Goal: Transaction & Acquisition: Obtain resource

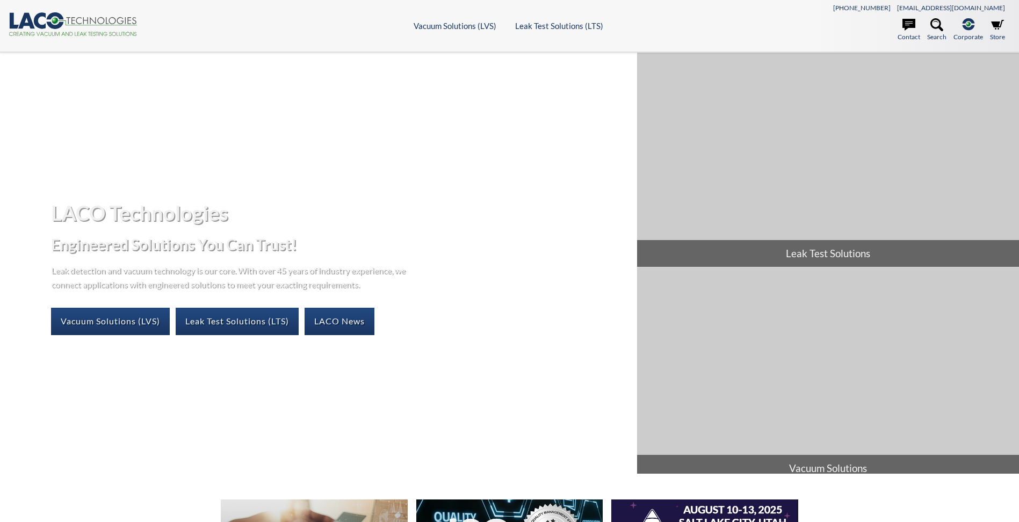
select select "Language Translate Widget"
click at [226, 313] on link "Leak Test Solutions (LTS)" at bounding box center [237, 321] width 123 height 27
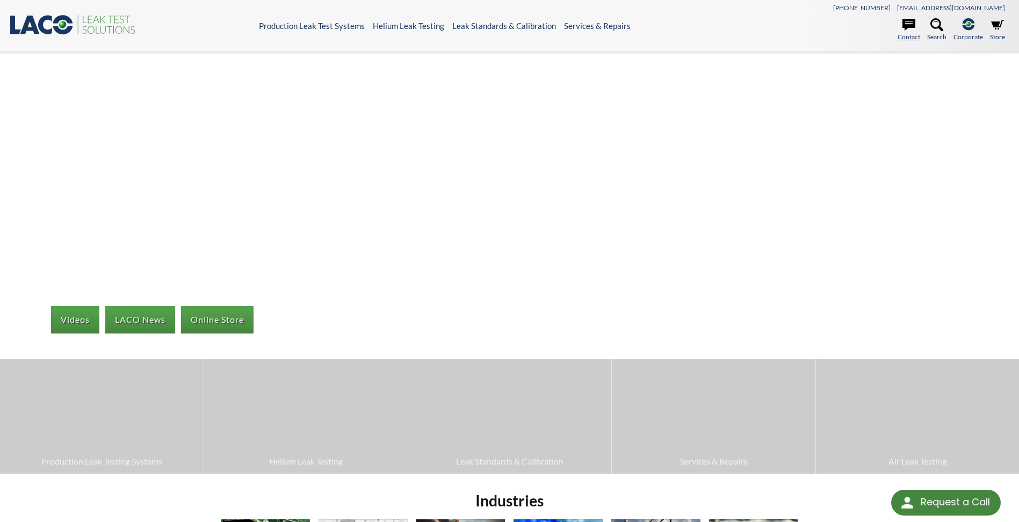
click at [915, 24] on icon at bounding box center [908, 25] width 13 height 12
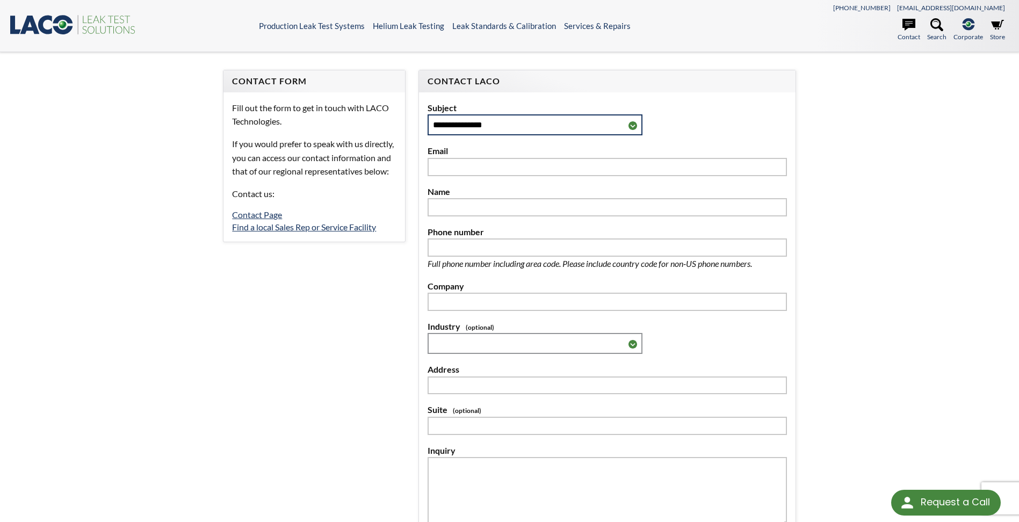
click at [623, 128] on select "**********" at bounding box center [534, 124] width 215 height 21
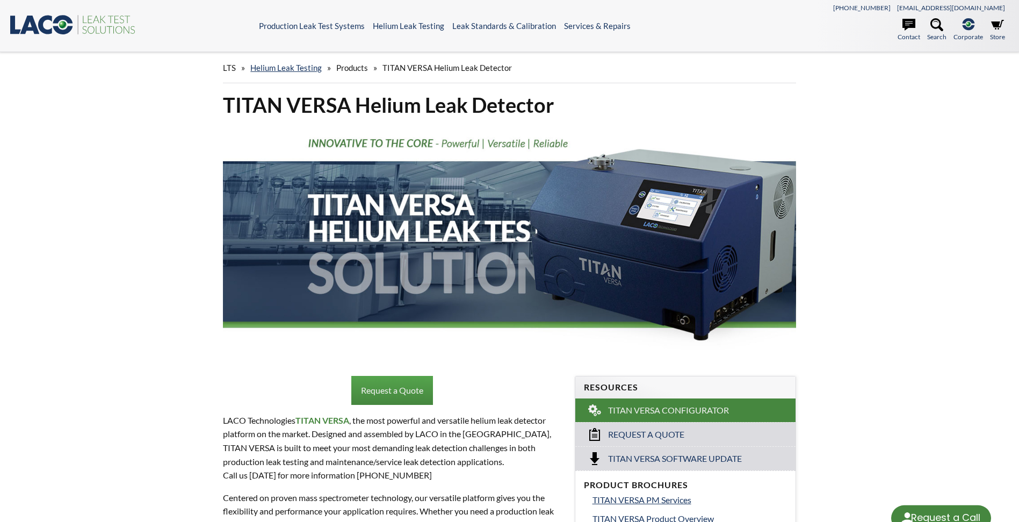
select select "Language Translate Widget"
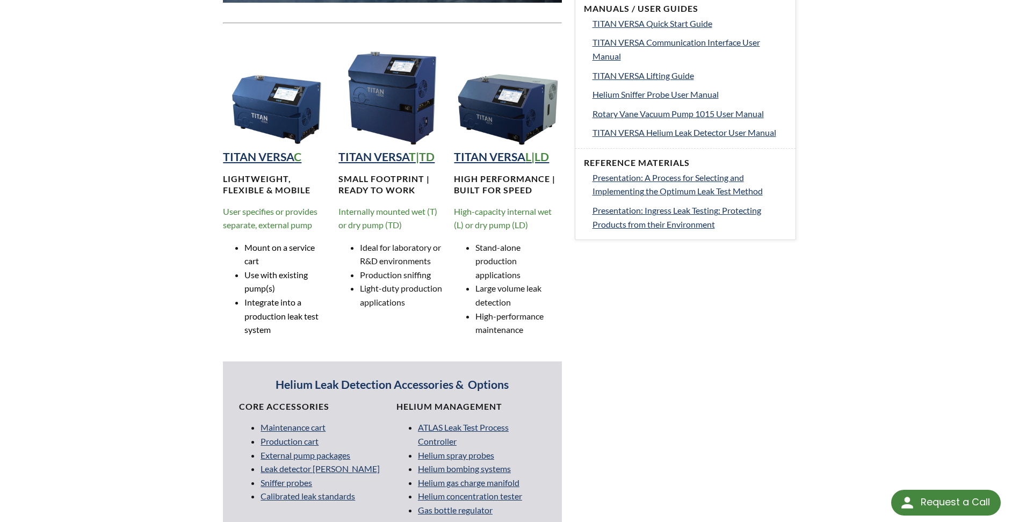
scroll to position [644, 0]
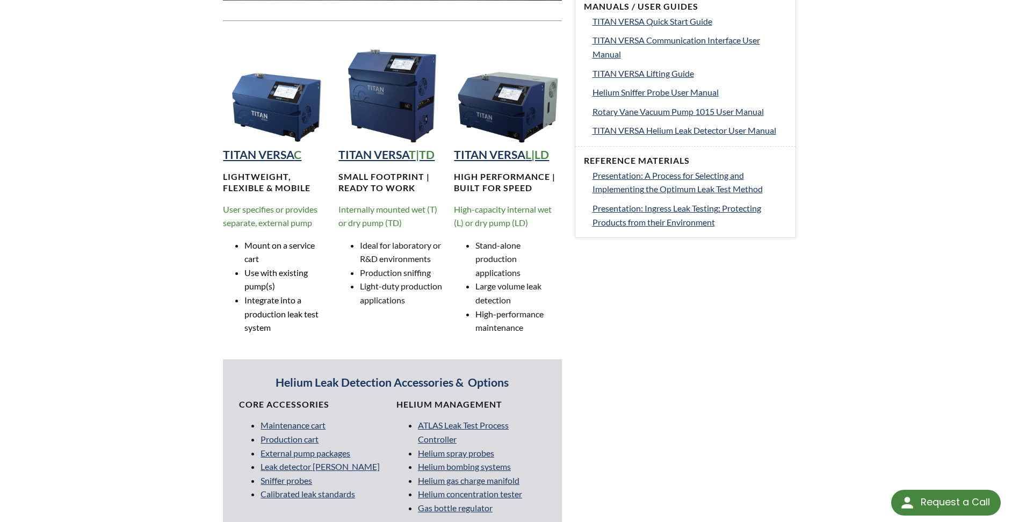
click at [238, 211] on span "User specifies or provides separate, external pump" at bounding box center [270, 216] width 95 height 24
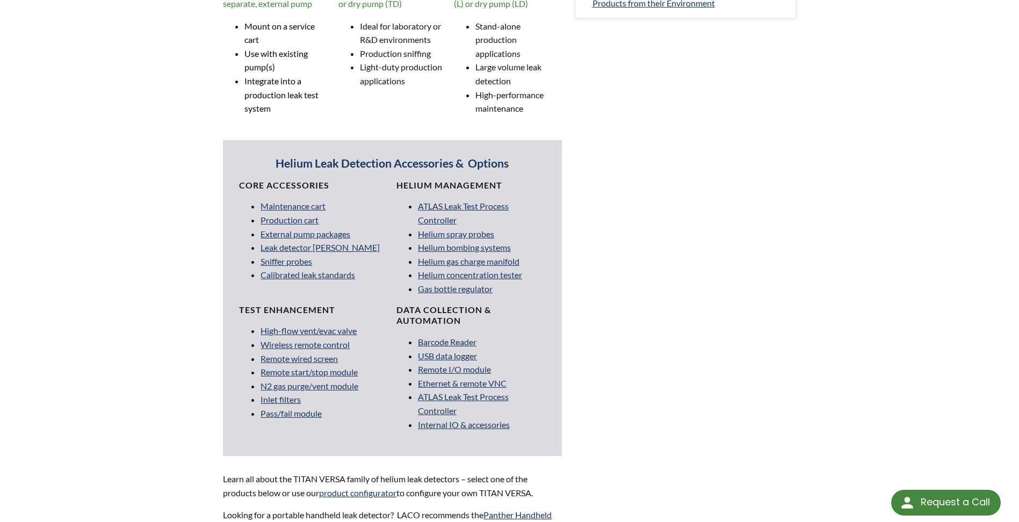
scroll to position [698, 0]
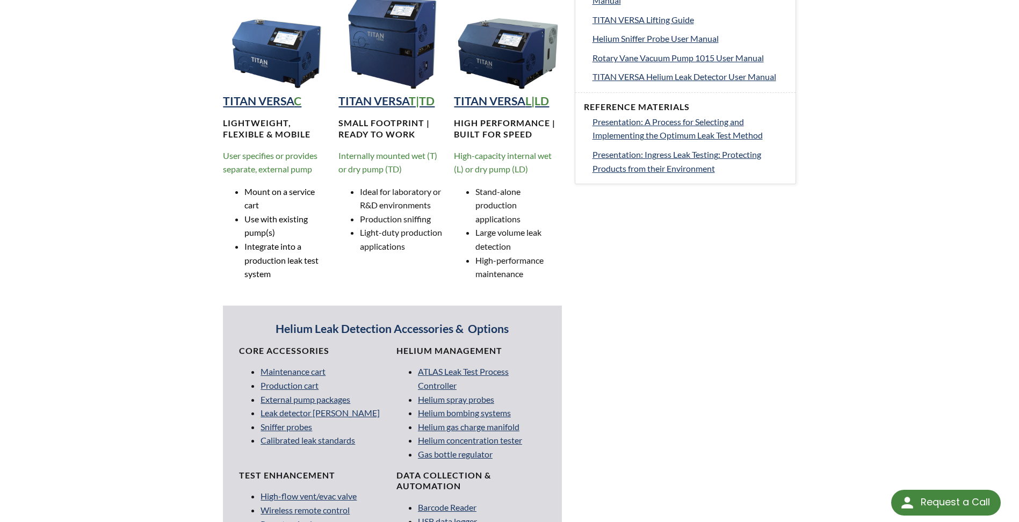
click at [378, 109] on div "TITAN VERSA T|TD Small footprint | Ready to work Internally mounted wet (T) or …" at bounding box center [391, 137] width 107 height 306
click at [378, 102] on strong "TITAN VERSA" at bounding box center [373, 101] width 70 height 14
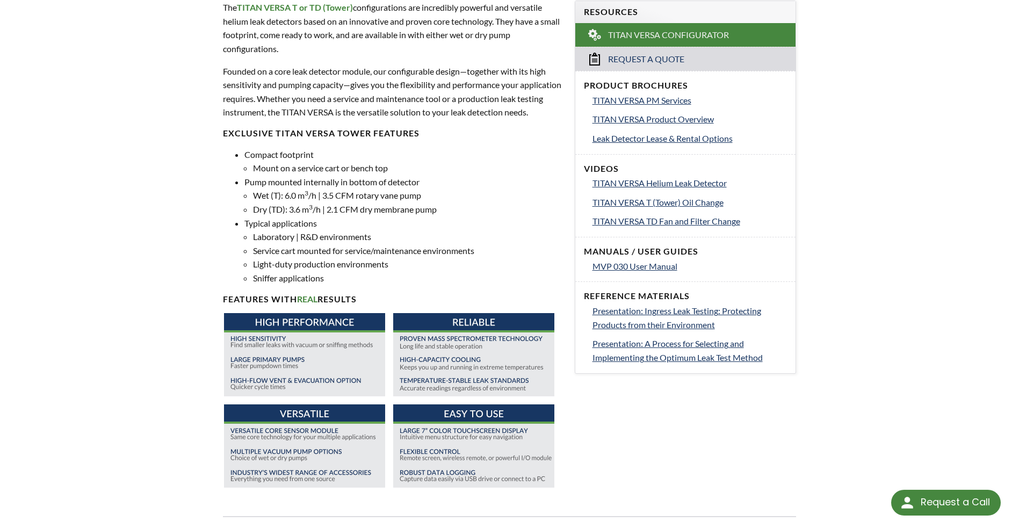
scroll to position [376, 0]
click at [650, 269] on span "MVP 030 User Manual" at bounding box center [634, 265] width 85 height 10
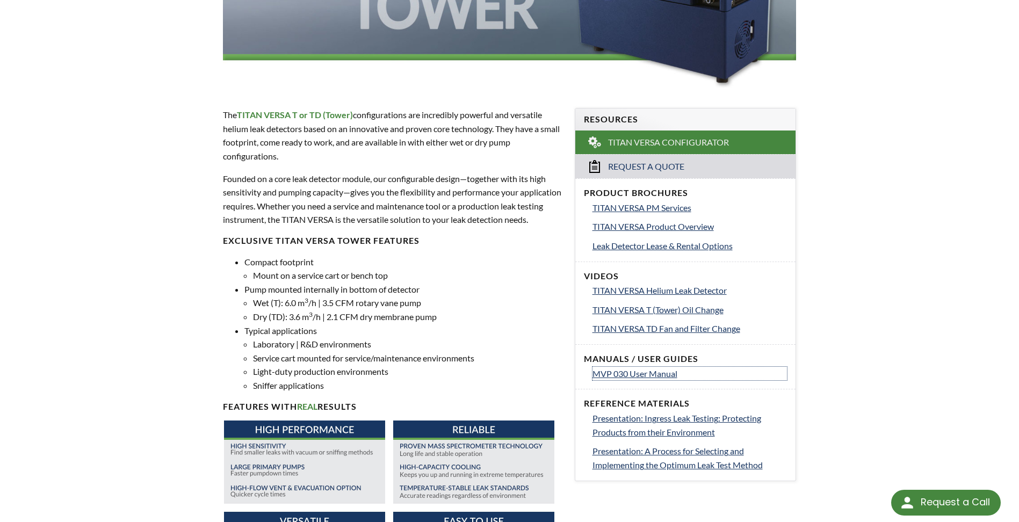
scroll to position [269, 0]
click at [615, 373] on span "MVP 030 User Manual" at bounding box center [634, 373] width 85 height 10
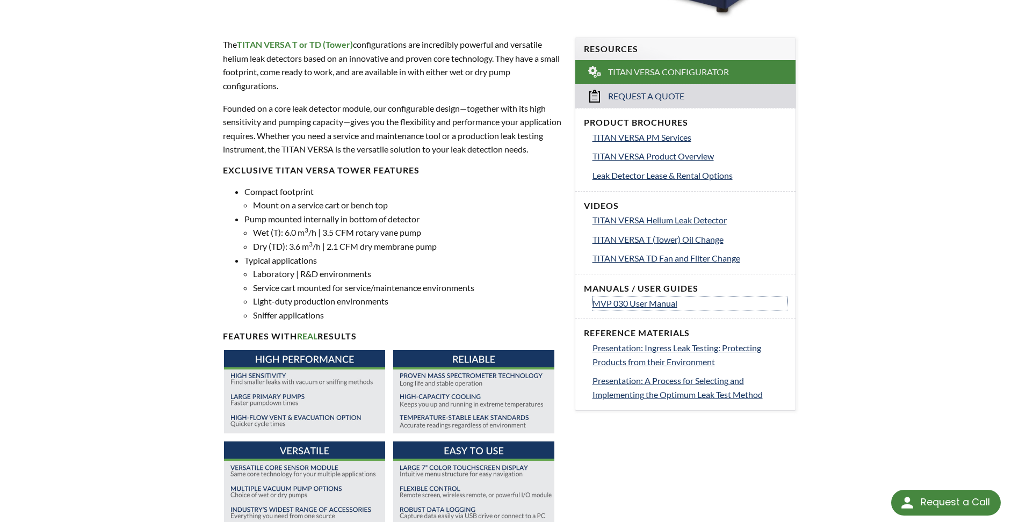
scroll to position [215, 0]
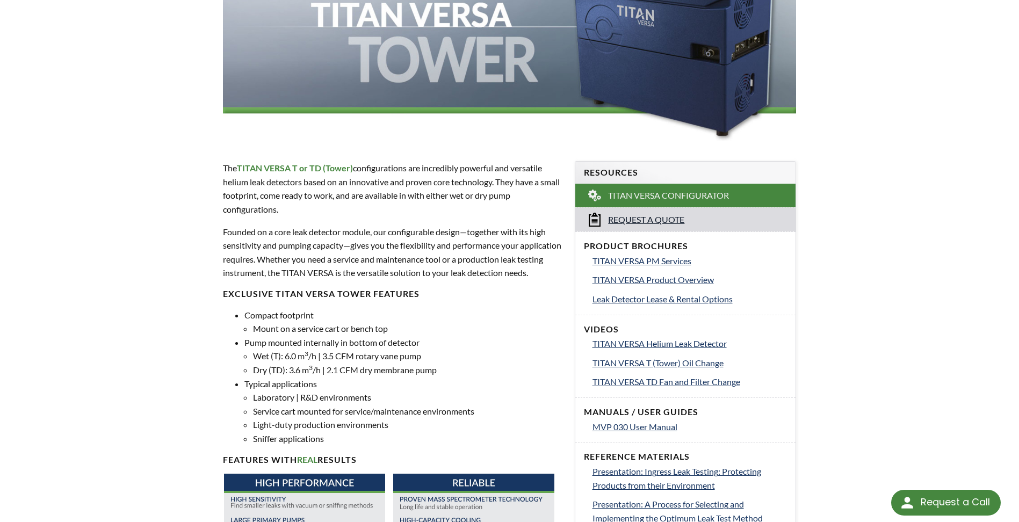
click at [667, 221] on span "Request a Quote" at bounding box center [646, 219] width 76 height 11
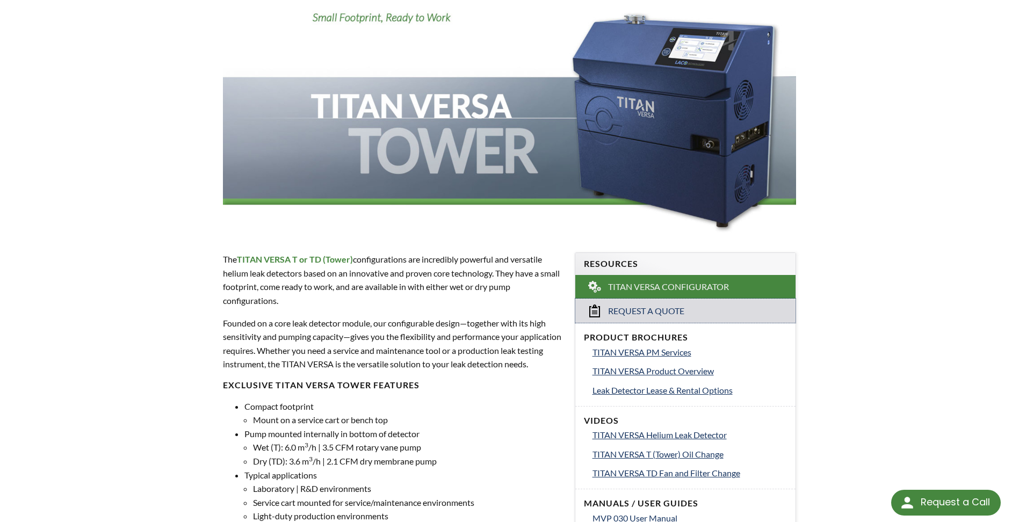
scroll to position [0, 0]
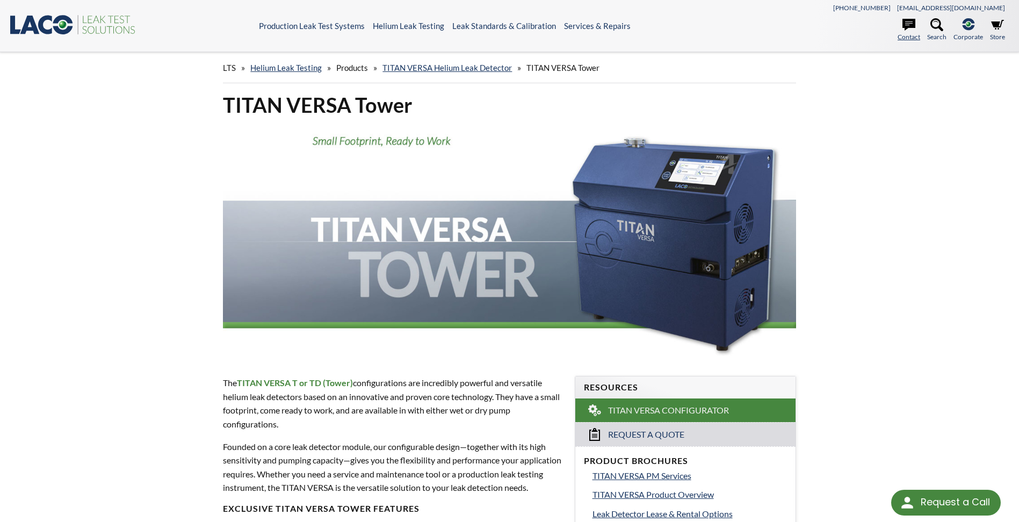
click at [907, 20] on icon at bounding box center [908, 25] width 13 height 12
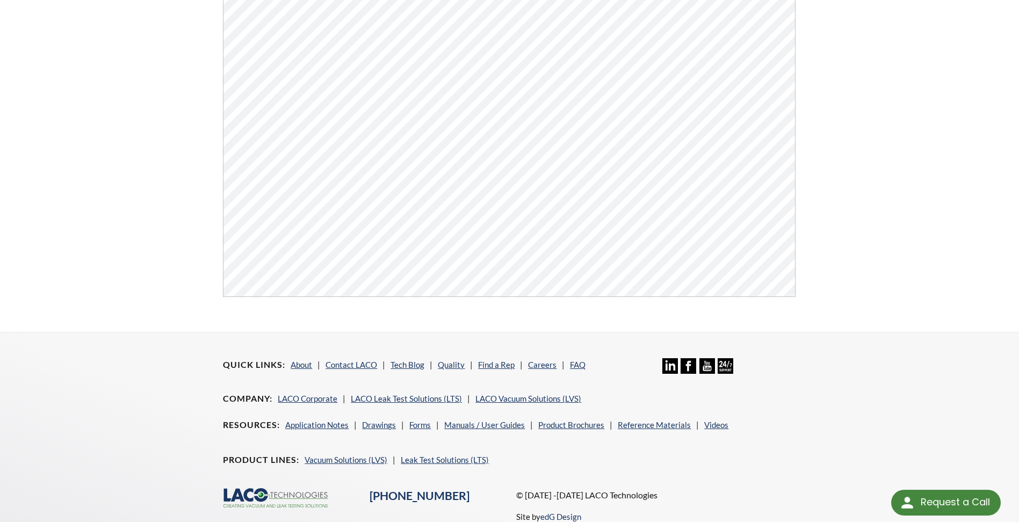
scroll to position [248, 0]
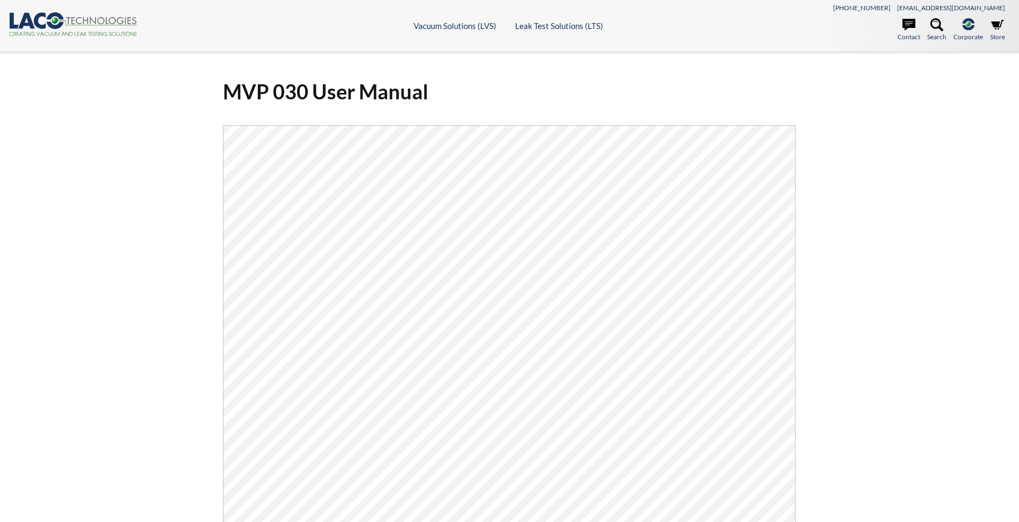
select select "Language Translate Widget"
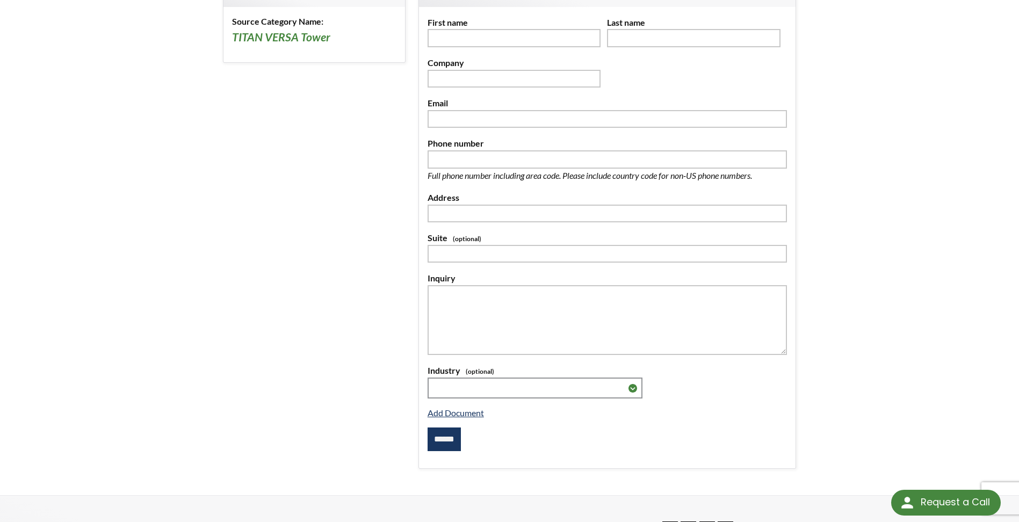
scroll to position [54, 0]
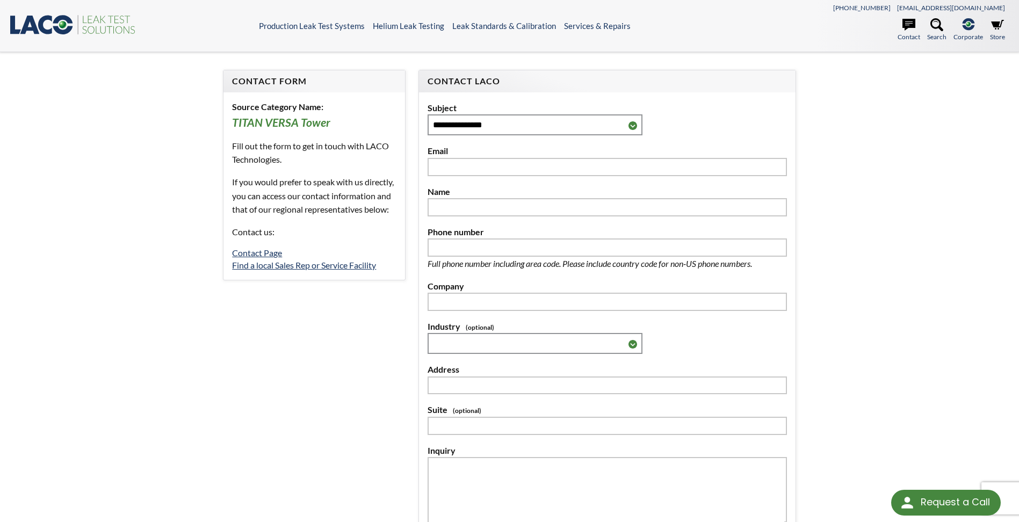
click at [919, 207] on div "**********" at bounding box center [509, 337] width 1019 height 571
drag, startPoint x: 40, startPoint y: 28, endPoint x: 70, endPoint y: 33, distance: 31.0
click at [40, 28] on icon at bounding box center [46, 24] width 14 height 19
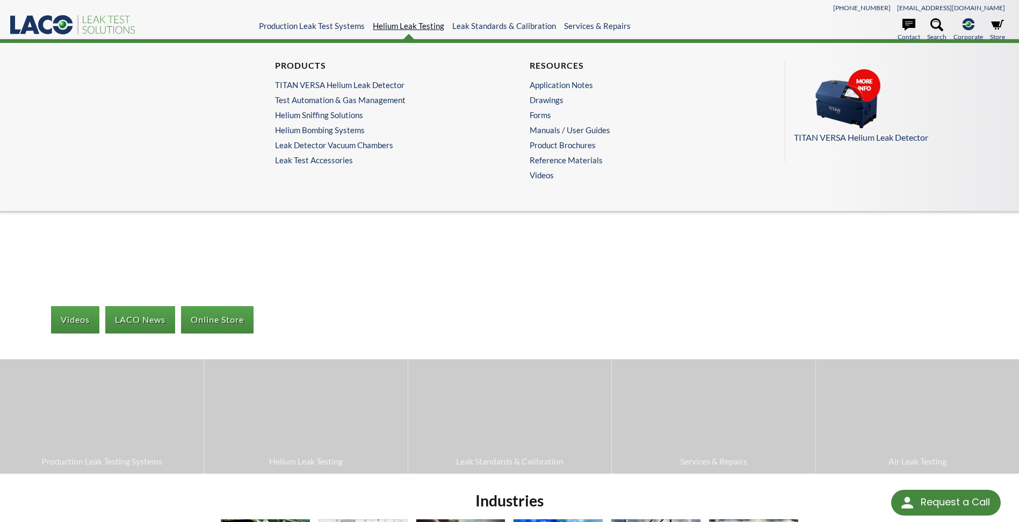
click at [429, 21] on link "Helium Leak Testing" at bounding box center [408, 26] width 71 height 10
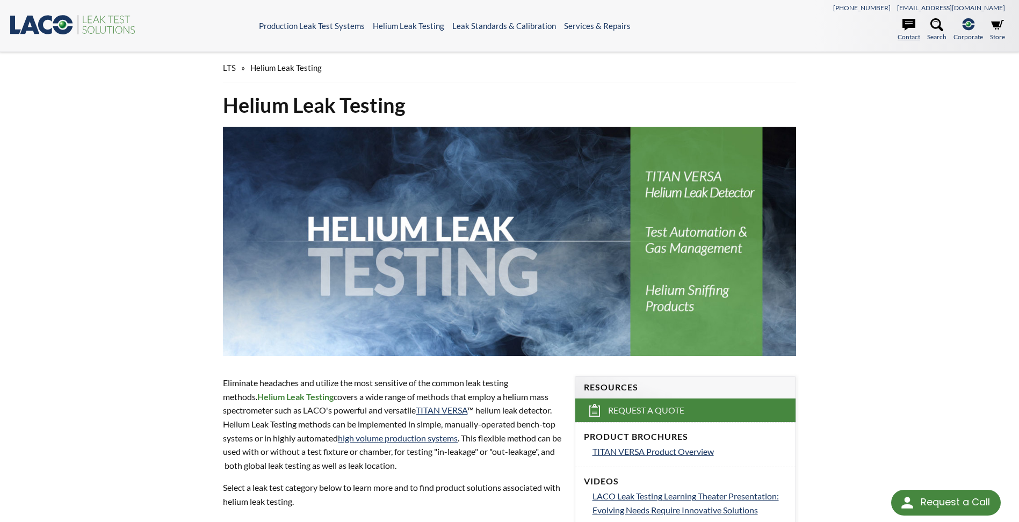
click at [911, 31] on icon at bounding box center [908, 24] width 13 height 13
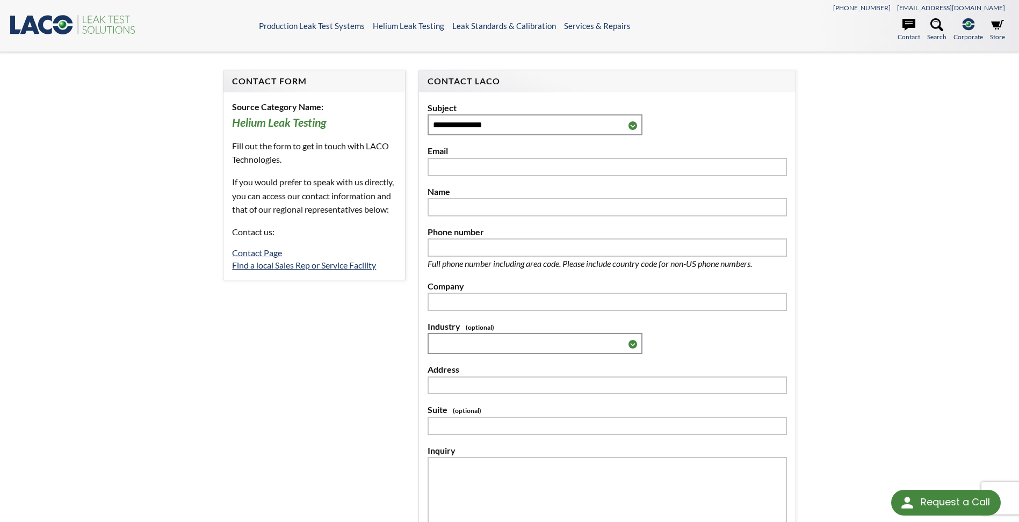
click at [31, 25] on icon ".st0{fill:#193661;} .st1{fill:url(#SVGID_1_);} .st2{fill:#46883F;} .st3{fill:no…" at bounding box center [73, 24] width 129 height 22
